Goal: Task Accomplishment & Management: Manage account settings

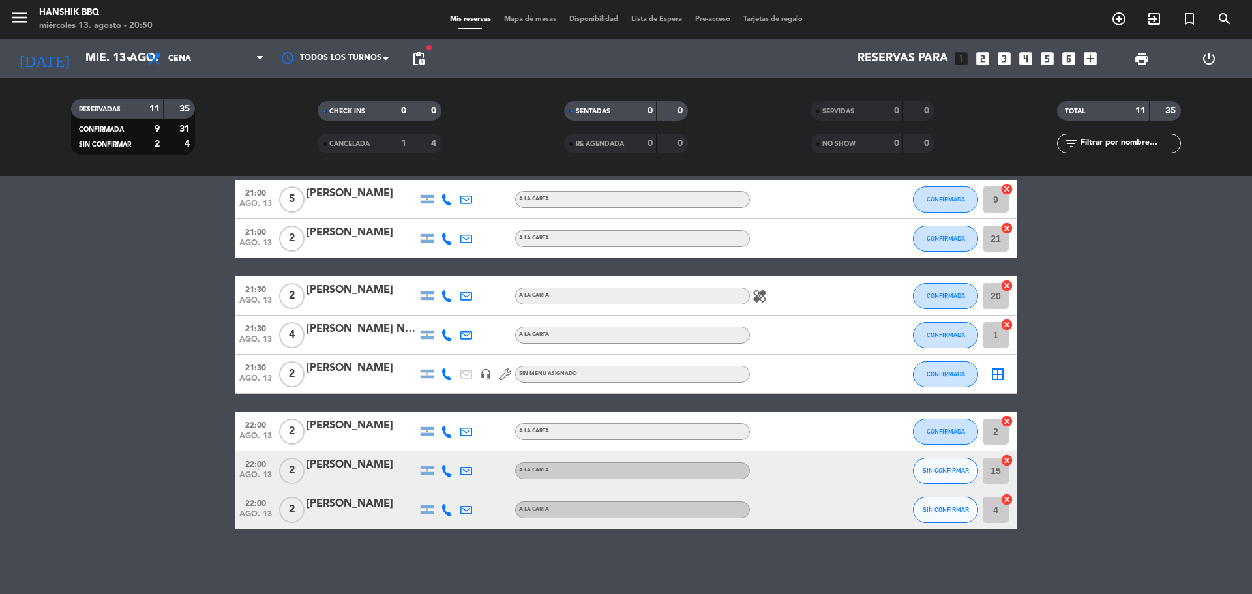
scroll to position [192, 0]
click at [449, 511] on icon at bounding box center [447, 509] width 12 height 12
click at [474, 486] on span at bounding box center [479, 487] width 10 height 10
click at [104, 216] on bookings-row "20:30 [DATE] 3 [PERSON_NAME] A LA CARTA CONFIRMADA 3 cancel 20:30 [DATE] 6 [PER…" at bounding box center [626, 286] width 1252 height 485
click at [114, 458] on bookings-row "20:30 [DATE] 3 [PERSON_NAME] 1 Visita A LA CARTA CONFIRMADA 3 cancel 20:30 [DAT…" at bounding box center [626, 286] width 1252 height 485
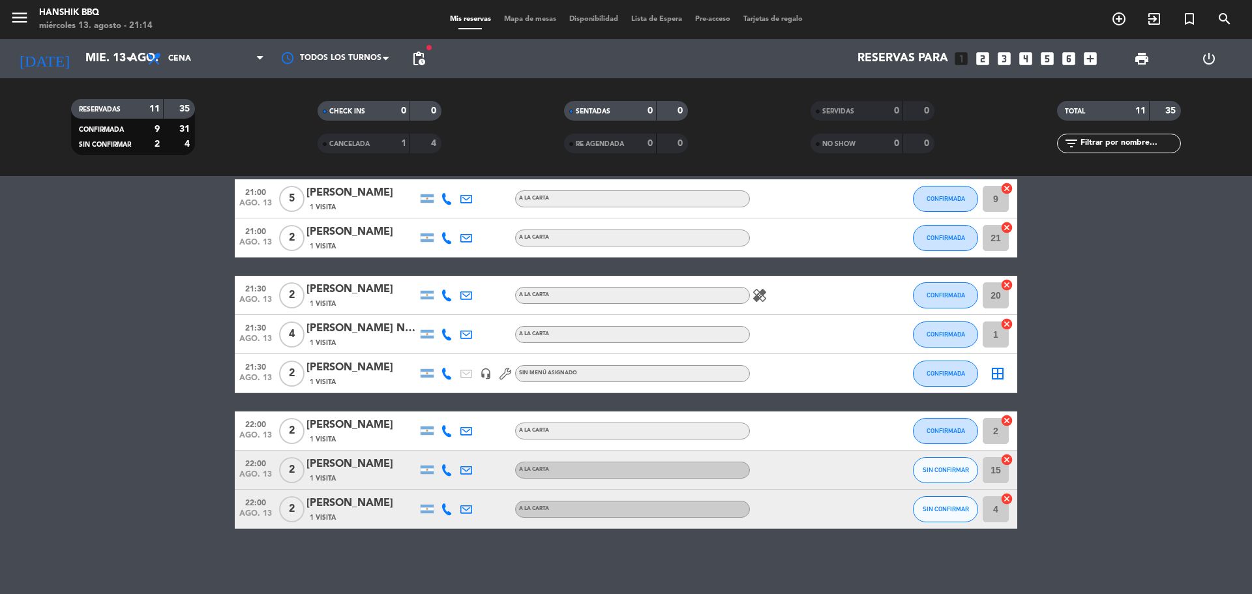
click at [372, 580] on div "No hay notas para este servicio. Haz clic para agregar una 20:30 [DATE] 3 [PERS…" at bounding box center [626, 385] width 1252 height 418
click at [375, 567] on div "No hay notas para este servicio. Haz clic para agregar una 20:30 [DATE] 3 [PERS…" at bounding box center [626, 385] width 1252 height 418
click at [0, 301] on bookings-row "20:30 [DATE] 3 [PERSON_NAME] 1 Visita A LA CARTA CONFIRMADA 3 cancel 20:30 [DAT…" at bounding box center [626, 286] width 1252 height 485
click at [62, 310] on bookings-row "20:30 [DATE] 3 [PERSON_NAME] 1 Visita A LA CARTA CONFIRMADA 3 cancel 20:30 [DAT…" at bounding box center [626, 286] width 1252 height 485
click at [8, 366] on bookings-row "20:30 [DATE] 3 [PERSON_NAME] 1 Visita A LA CARTA CONFIRMADA 3 cancel 20:30 [DAT…" at bounding box center [626, 286] width 1252 height 485
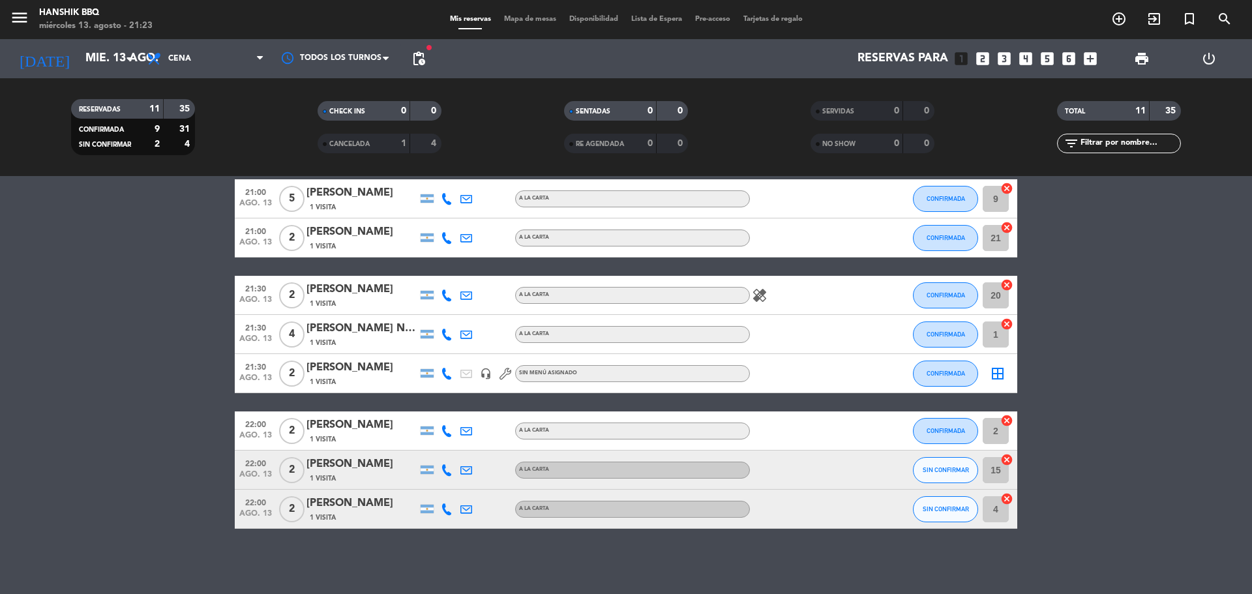
click at [147, 460] on bookings-row "20:30 [DATE] 3 [PERSON_NAME] 1 Visita A LA CARTA CONFIRMADA 3 cancel 20:30 [DAT…" at bounding box center [626, 286] width 1252 height 485
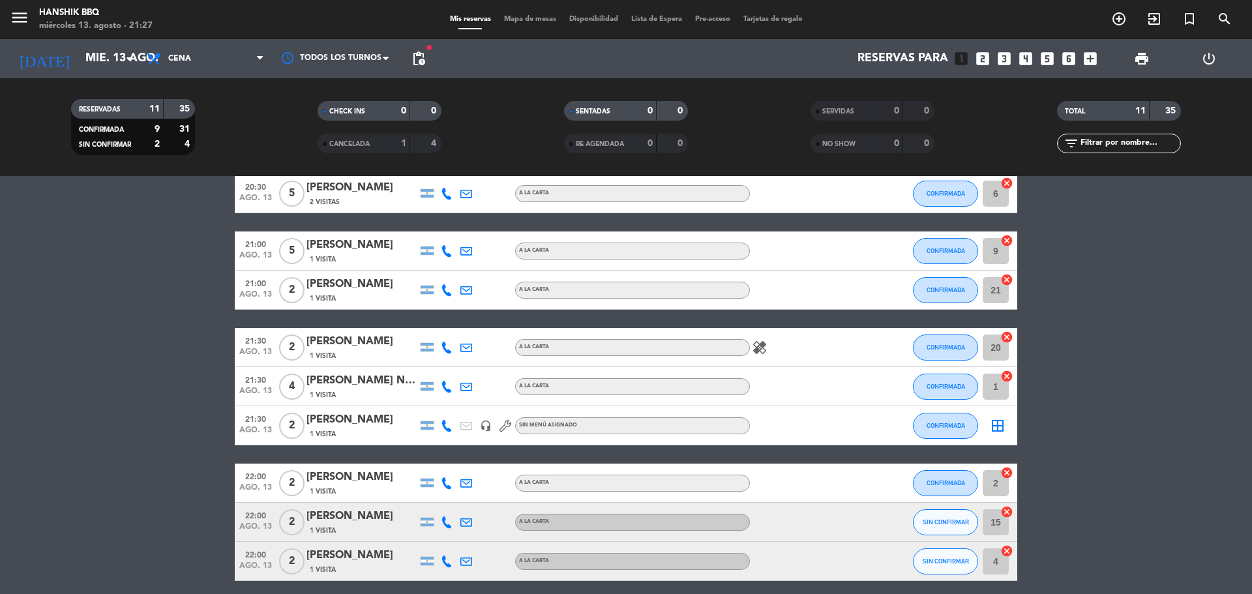
scroll to position [0, 0]
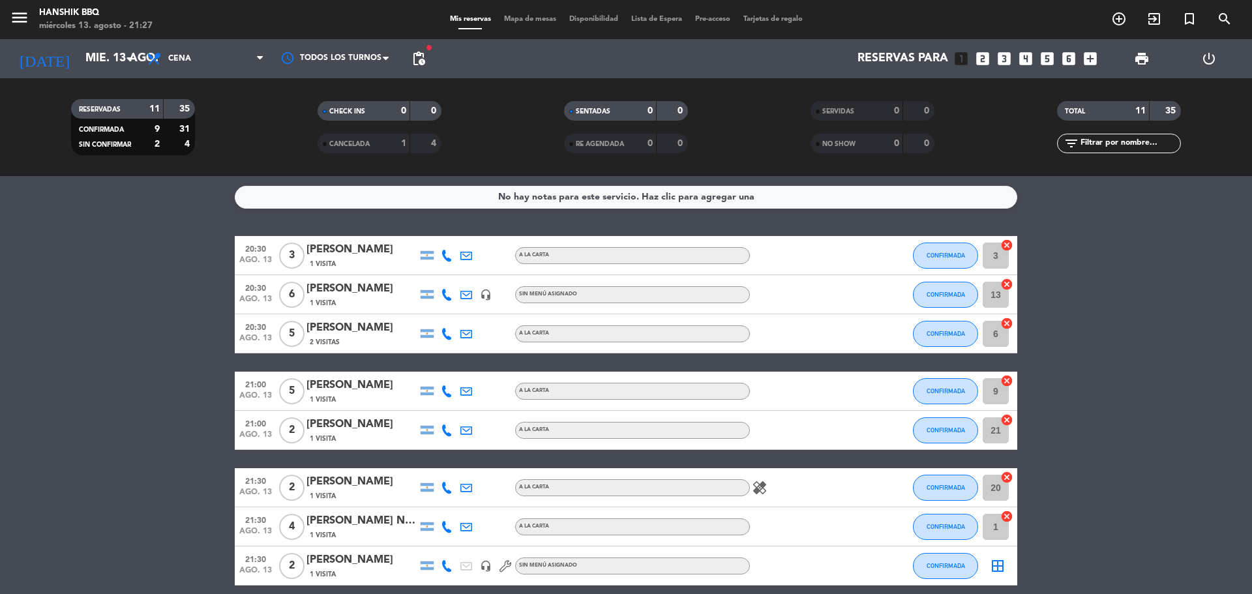
drag, startPoint x: 21, startPoint y: 316, endPoint x: 33, endPoint y: 298, distance: 22.1
click at [22, 316] on bookings-row "20:30 [DATE] 3 [PERSON_NAME] 1 Visita A LA CARTA CONFIRMADA 3 cancel 20:30 [DAT…" at bounding box center [626, 478] width 1252 height 485
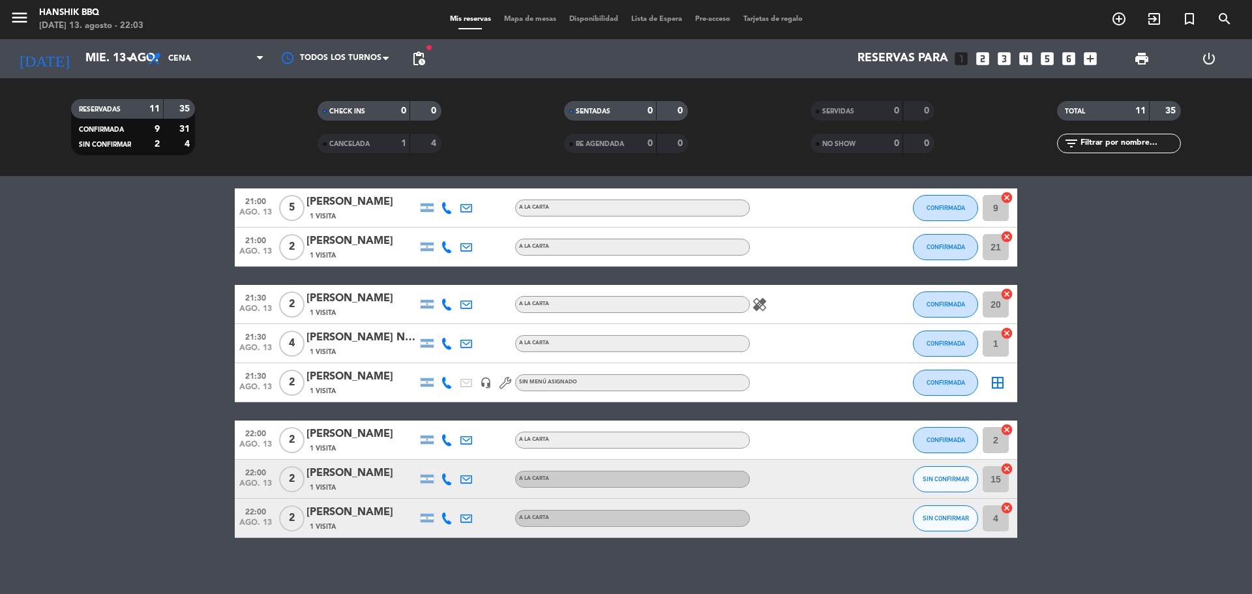
scroll to position [192, 0]
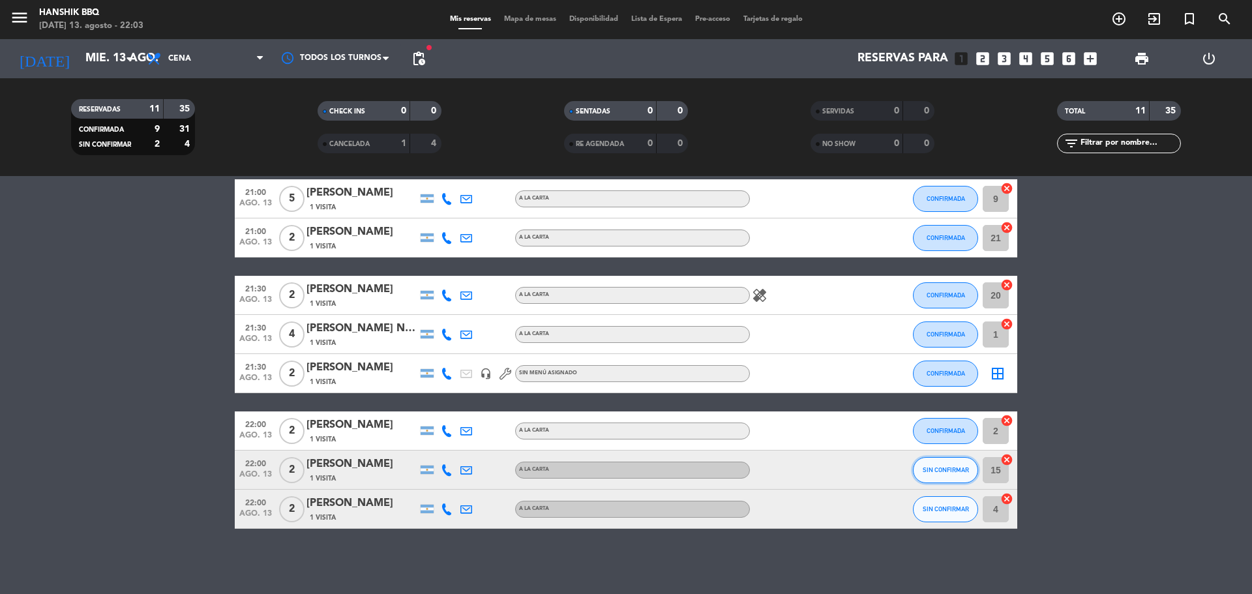
click at [931, 473] on button "SIN CONFIRMAR" at bounding box center [945, 470] width 65 height 26
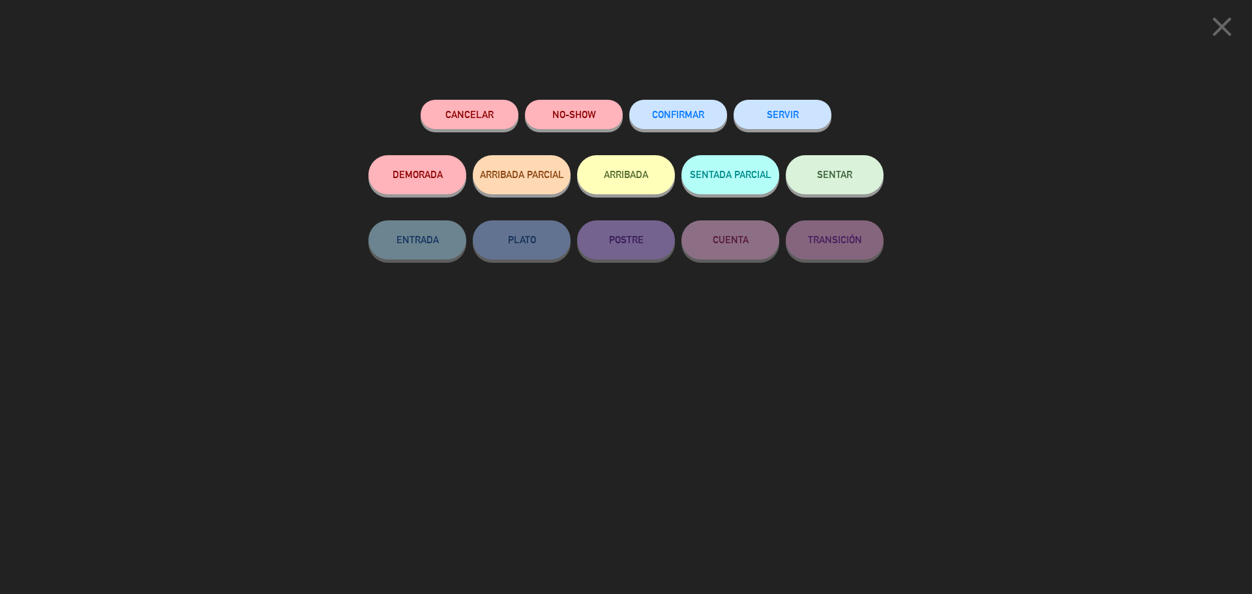
click at [679, 117] on span "CONFIRMAR" at bounding box center [678, 114] width 52 height 11
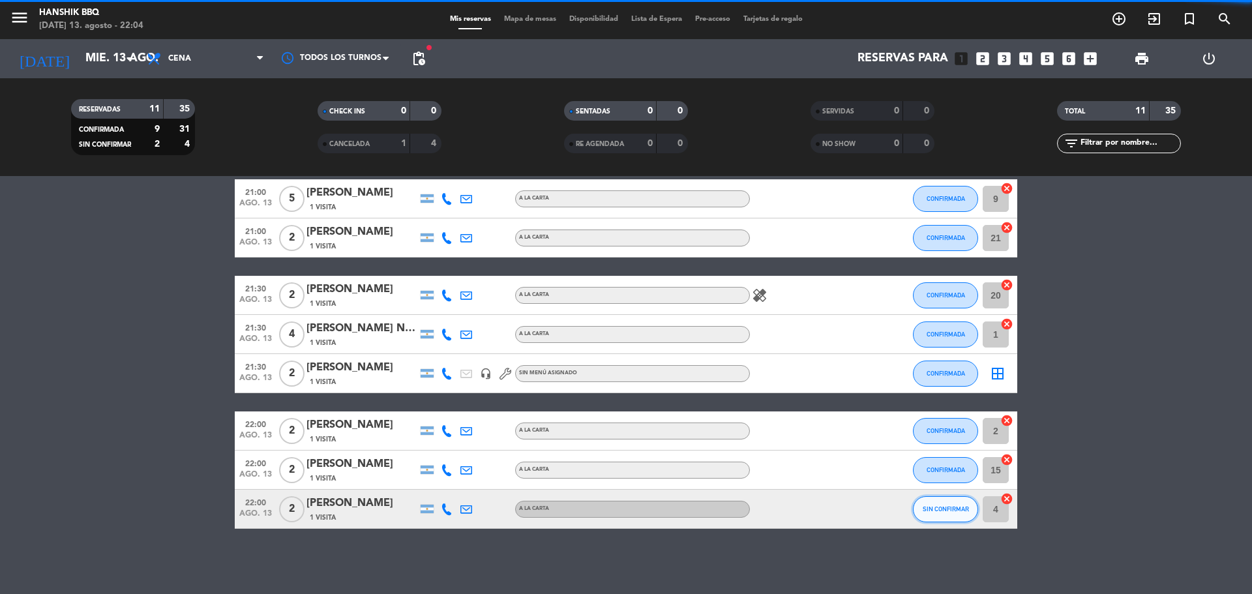
click at [957, 515] on button "SIN CONFIRMAR" at bounding box center [945, 509] width 65 height 26
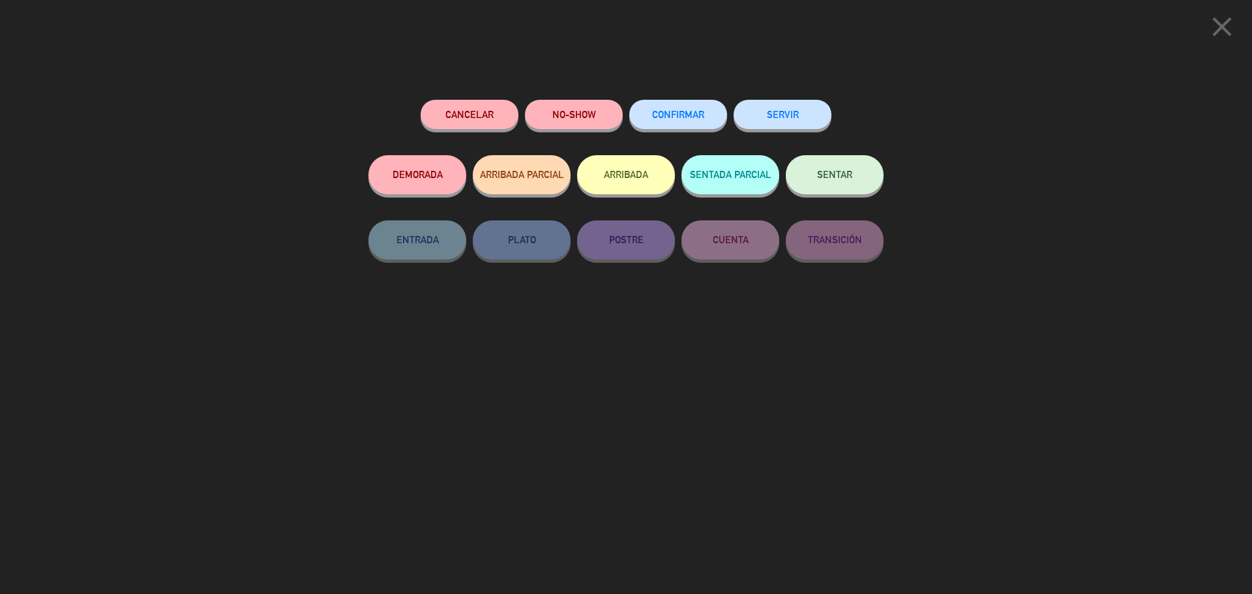
click at [696, 108] on button "CONFIRMAR" at bounding box center [678, 114] width 98 height 29
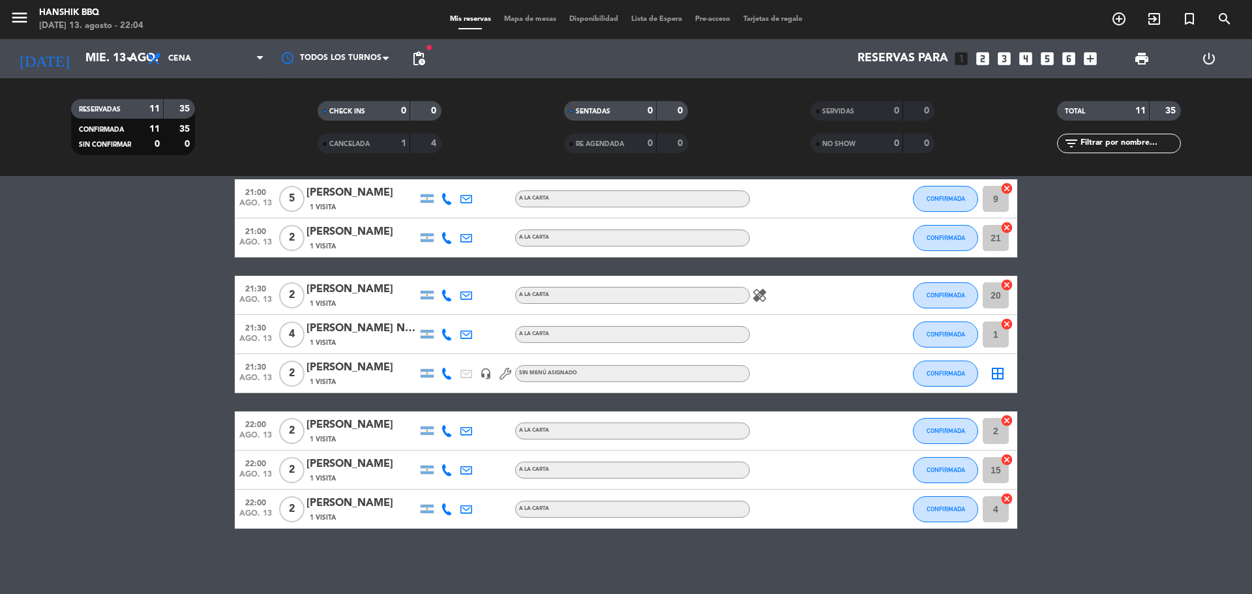
click at [158, 484] on bookings-row "20:30 [DATE] 3 [PERSON_NAME] 1 Visita A LA CARTA CONFIRMADA 3 cancel 20:30 [DAT…" at bounding box center [626, 286] width 1252 height 485
